Goal: Task Accomplishment & Management: Use online tool/utility

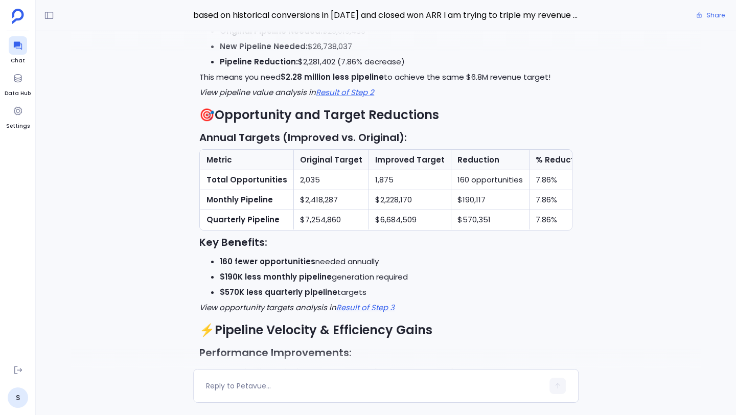
scroll to position [-6059, 0]
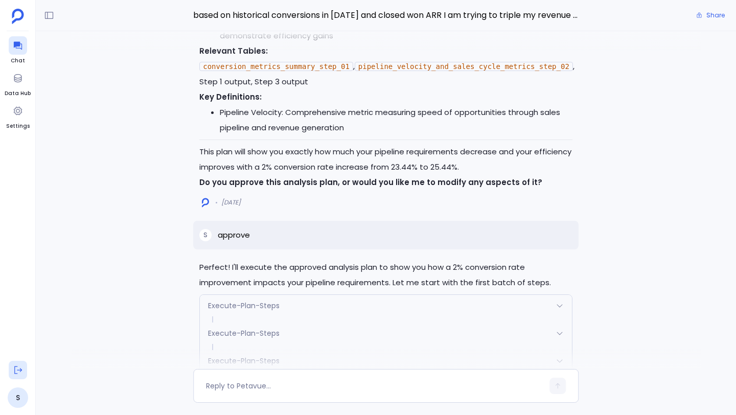
click at [18, 374] on icon at bounding box center [18, 370] width 10 height 10
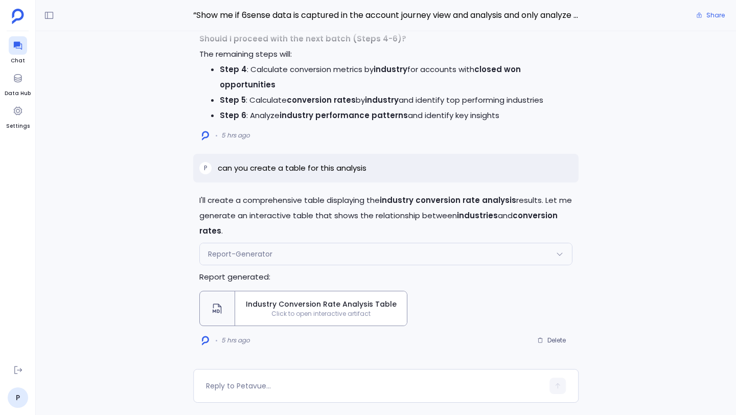
click at [13, 371] on icon at bounding box center [18, 370] width 10 height 10
